Goal: Transaction & Acquisition: Download file/media

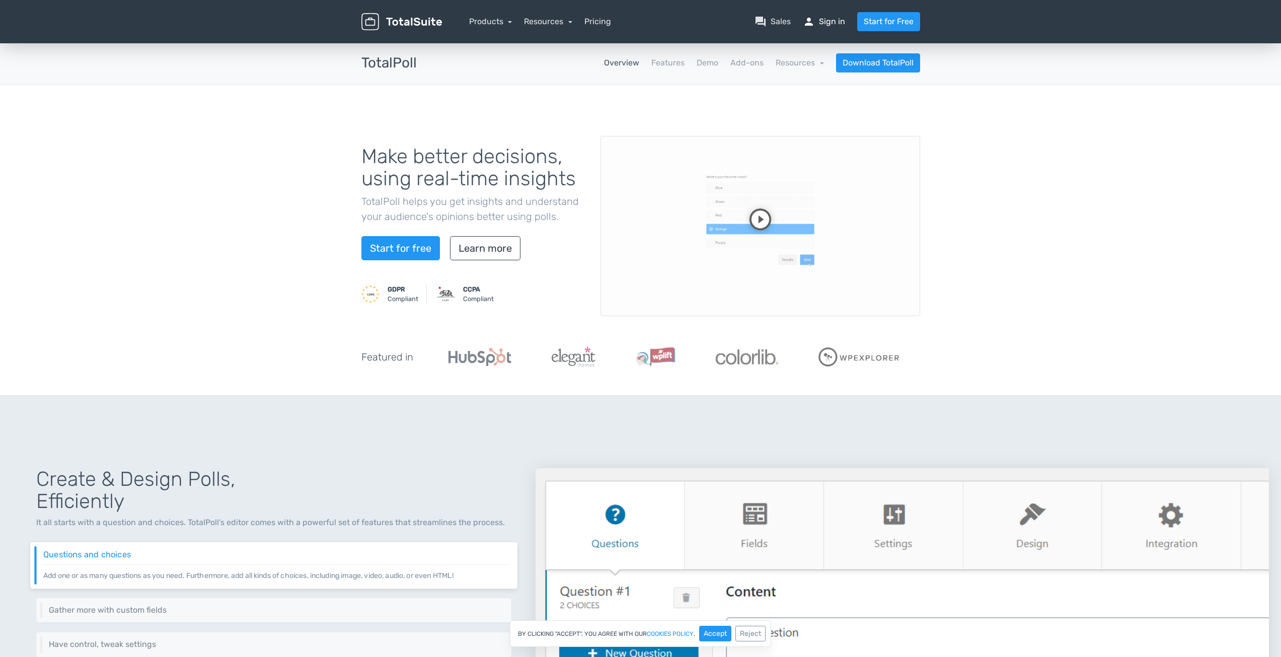
click at [812, 23] on span "person" at bounding box center [809, 22] width 12 height 12
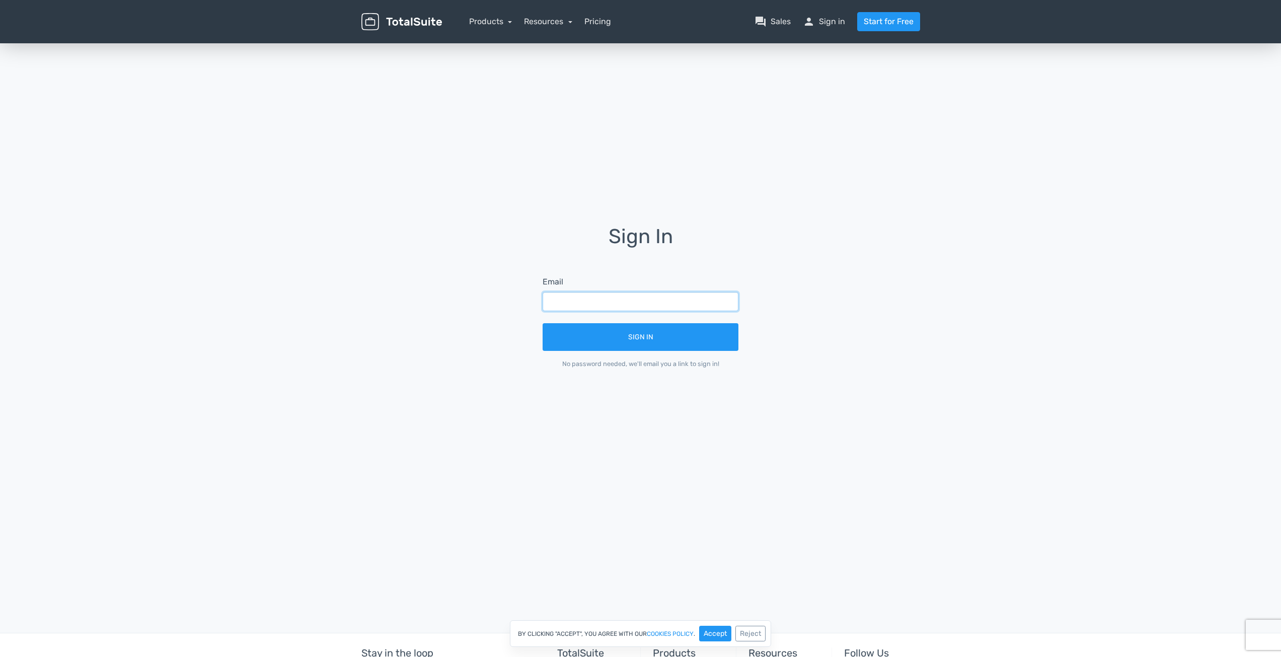
click at [606, 298] on input "text" at bounding box center [641, 301] width 196 height 19
click at [875, 17] on link "Start for Free" at bounding box center [888, 21] width 63 height 19
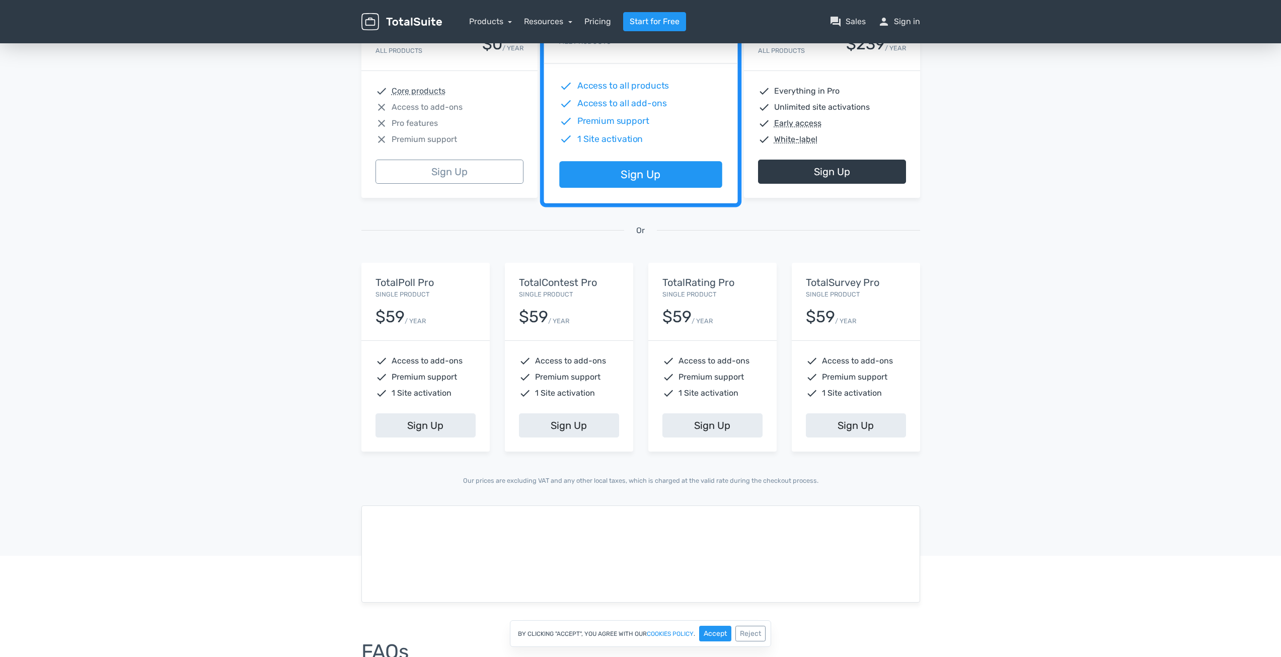
scroll to position [252, 0]
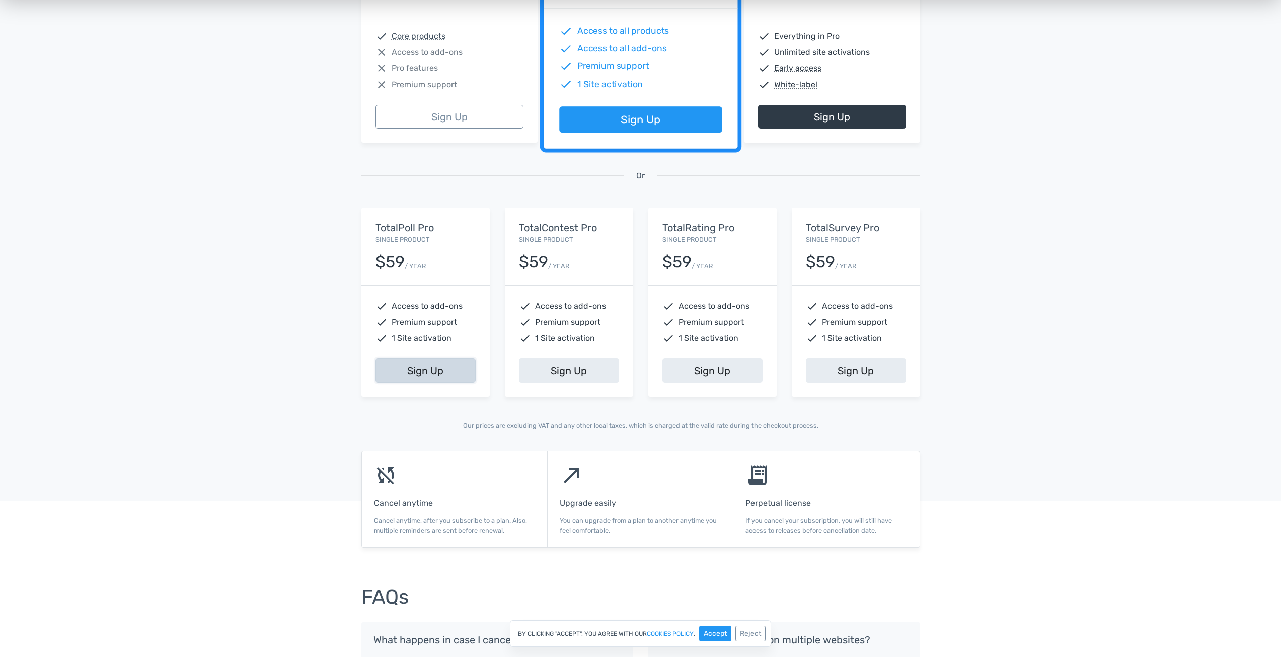
click at [421, 370] on link "Sign Up" at bounding box center [426, 370] width 100 height 24
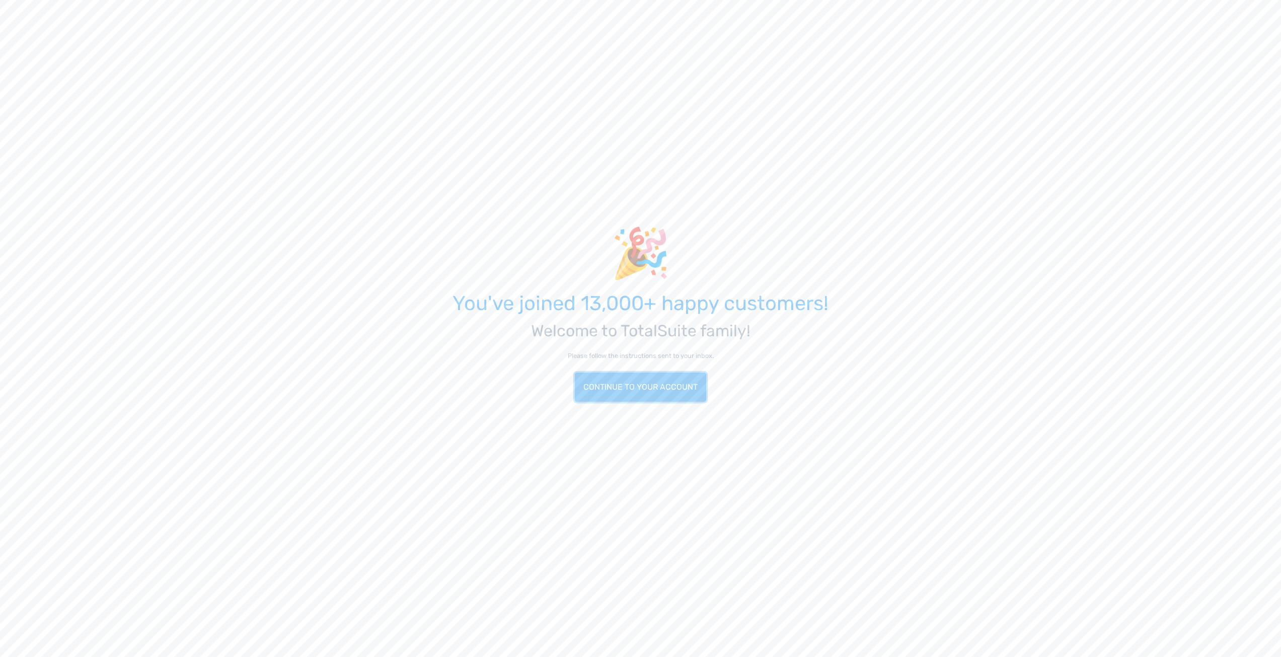
drag, startPoint x: 664, startPoint y: 391, endPoint x: 643, endPoint y: 404, distance: 24.6
click at [664, 392] on link "Continue to your account" at bounding box center [640, 386] width 131 height 29
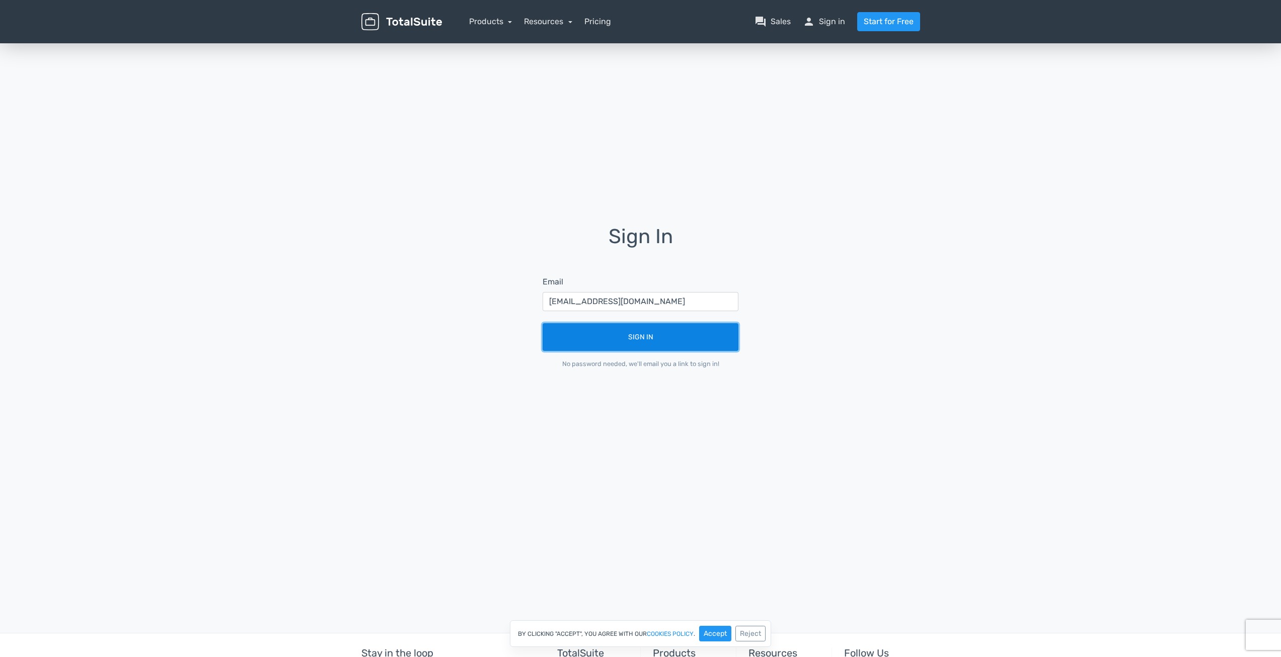
click at [656, 342] on button "Sign In" at bounding box center [641, 337] width 196 height 28
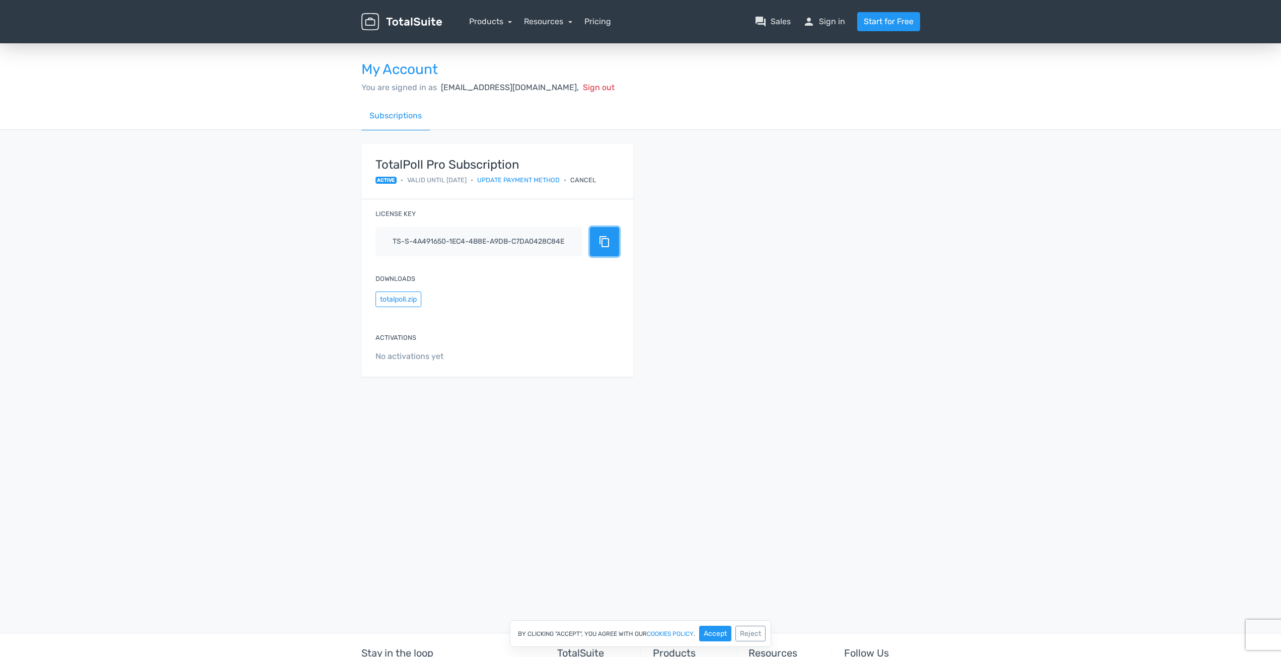
click at [603, 237] on span "content_copy" at bounding box center [605, 242] width 12 height 12
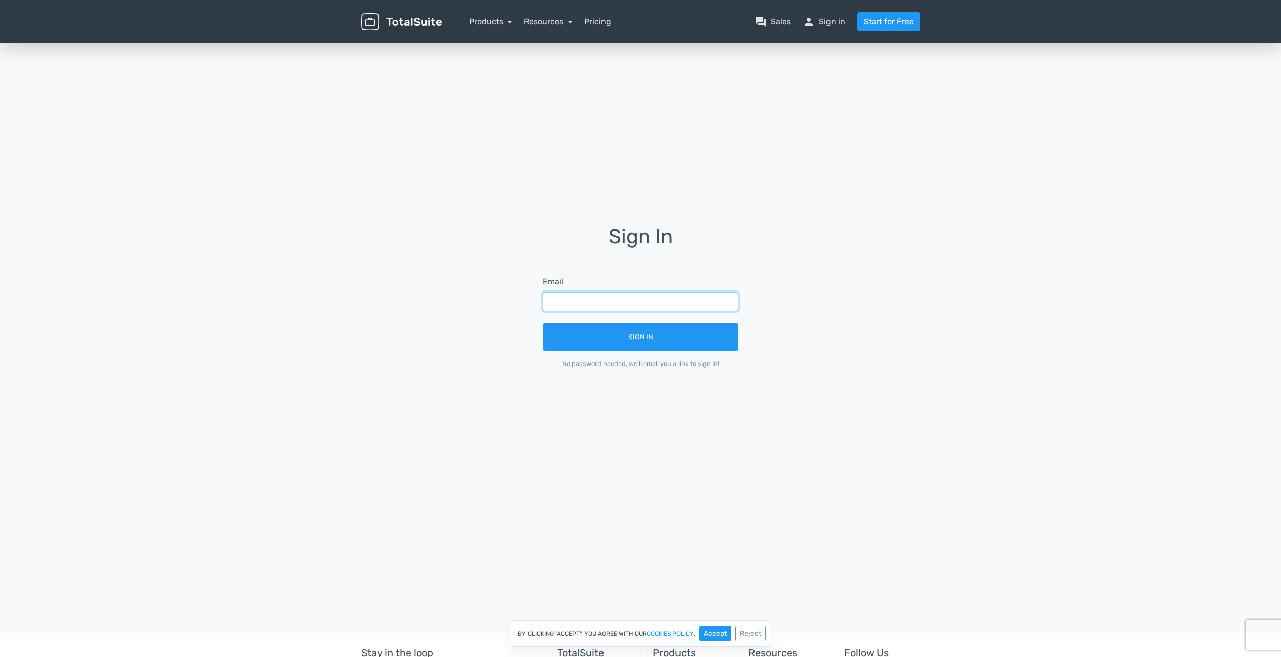
click at [632, 301] on input "text" at bounding box center [641, 301] width 196 height 19
type input "hello@futurnic.com"
click at [602, 337] on button "Sign In" at bounding box center [641, 337] width 196 height 28
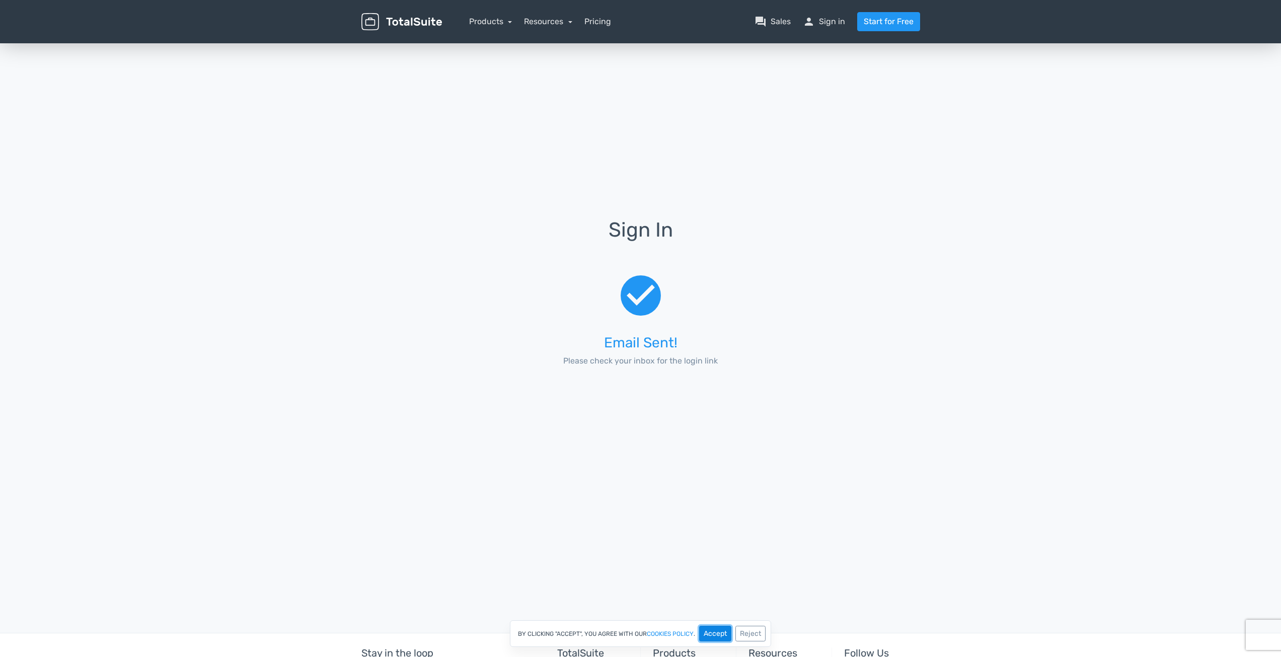
drag, startPoint x: 719, startPoint y: 632, endPoint x: 710, endPoint y: 615, distance: 19.8
click at [719, 631] on button "Accept" at bounding box center [715, 634] width 32 height 16
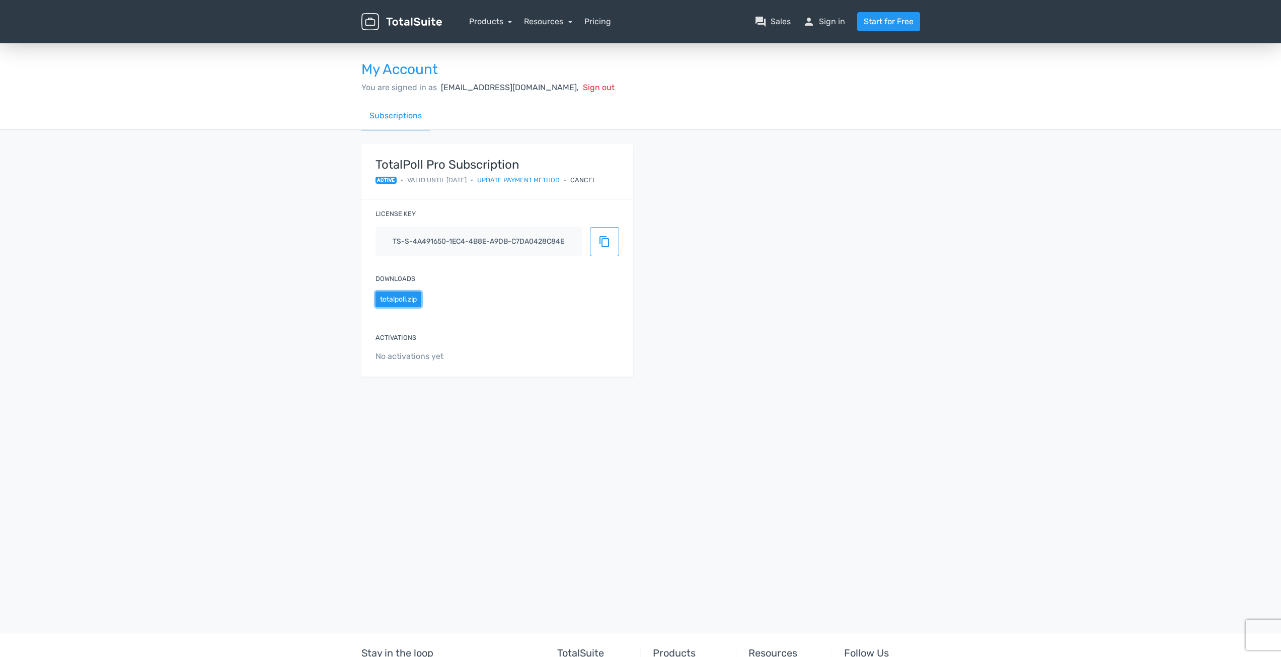
click at [417, 300] on button "totalpoll.zip" at bounding box center [399, 299] width 46 height 16
